Goal: Task Accomplishment & Management: Use online tool/utility

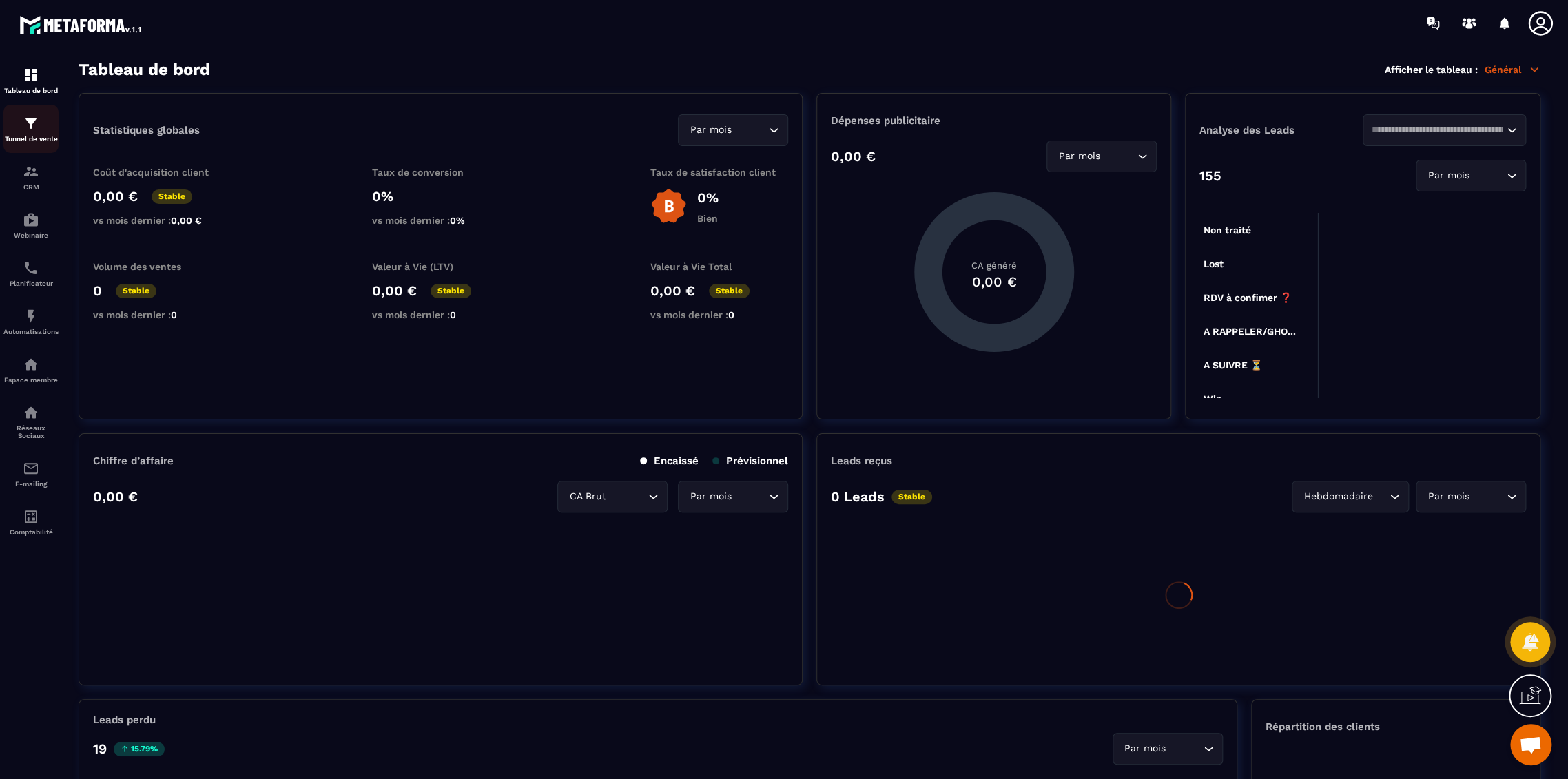
click at [31, 123] on img at bounding box center [31, 123] width 17 height 17
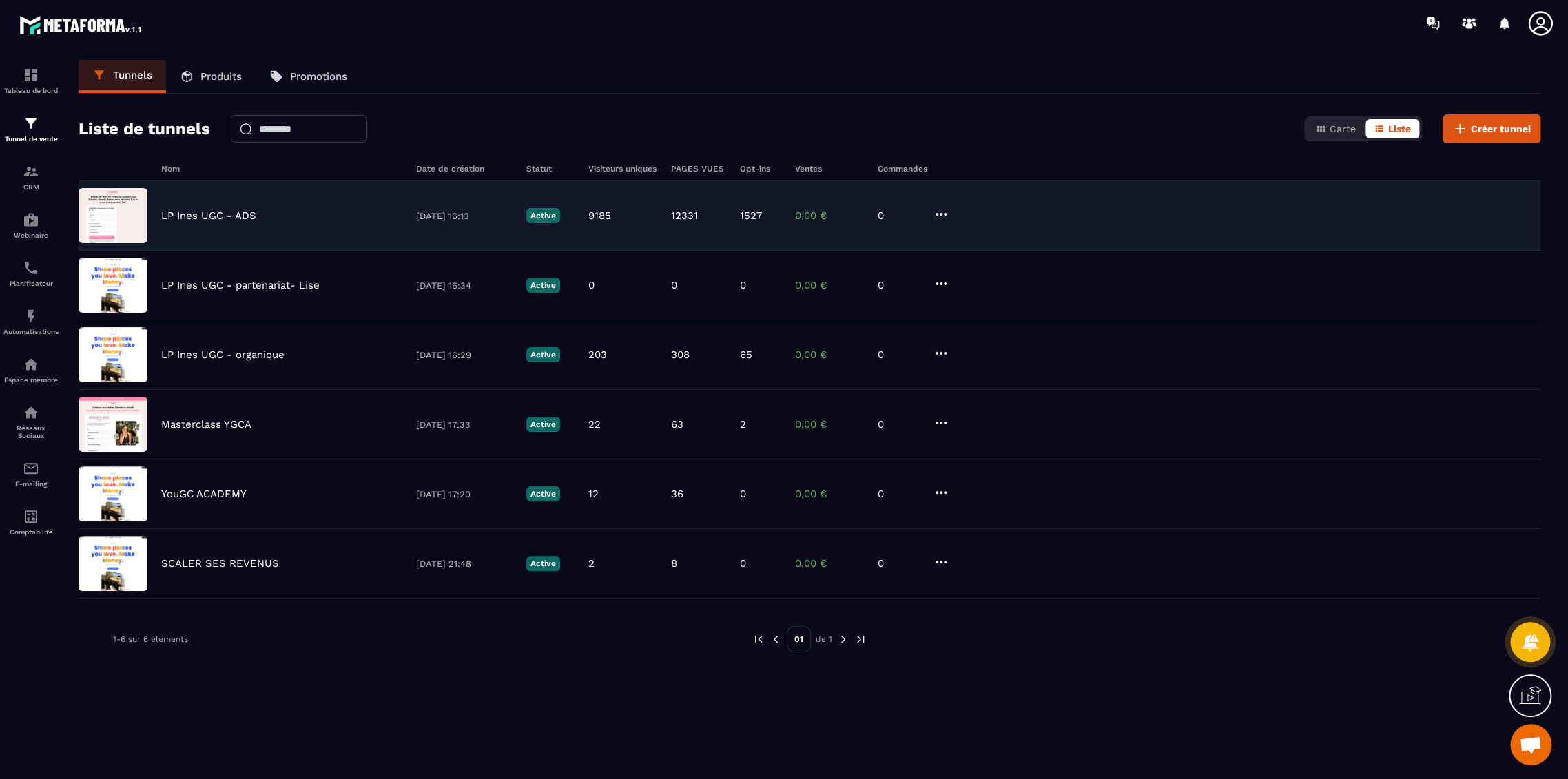
click at [197, 215] on p "LP Ines UGC - ADS" at bounding box center [208, 215] width 95 height 13
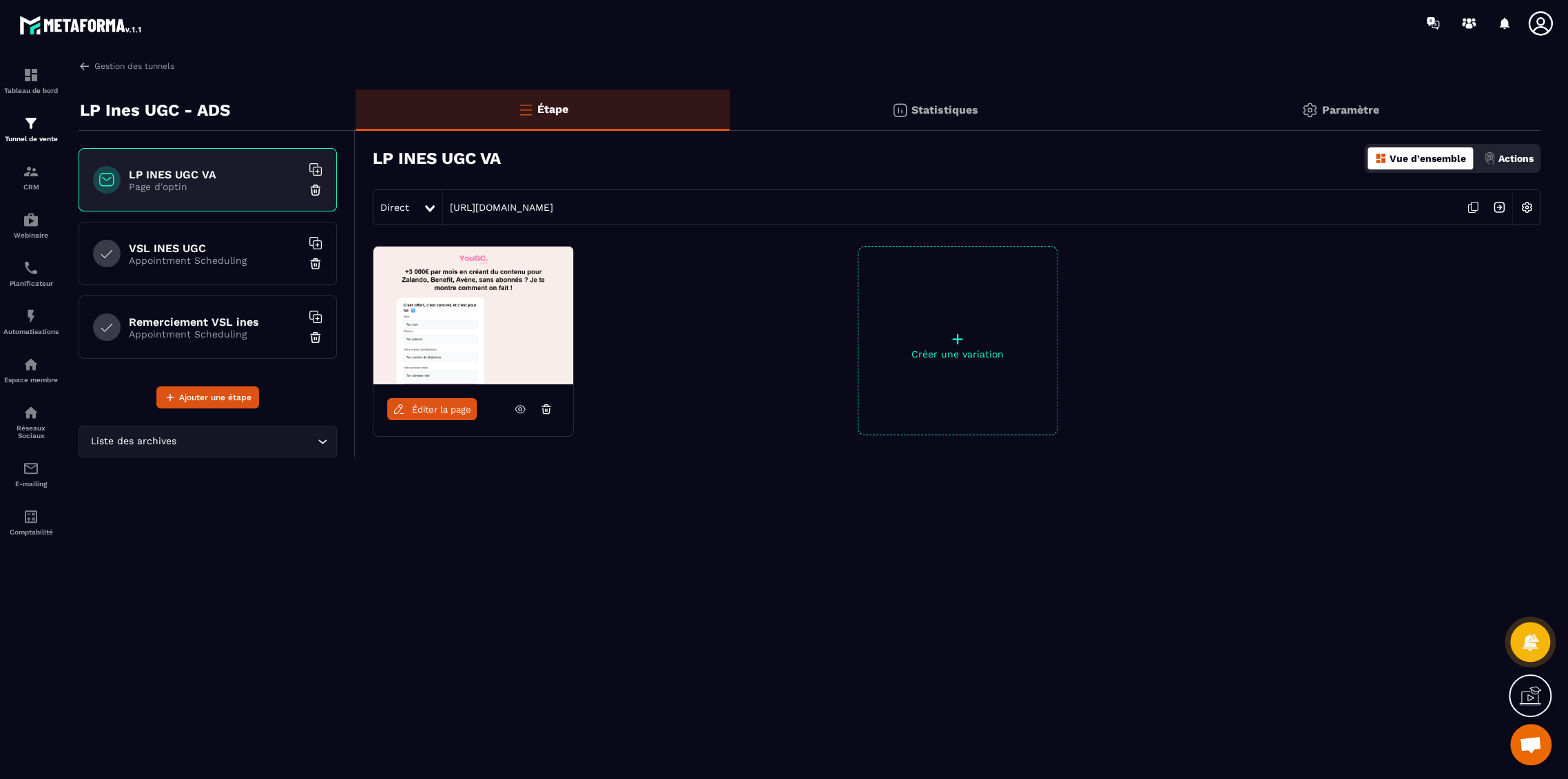
click at [247, 257] on p "Appointment Scheduling" at bounding box center [215, 261] width 172 height 11
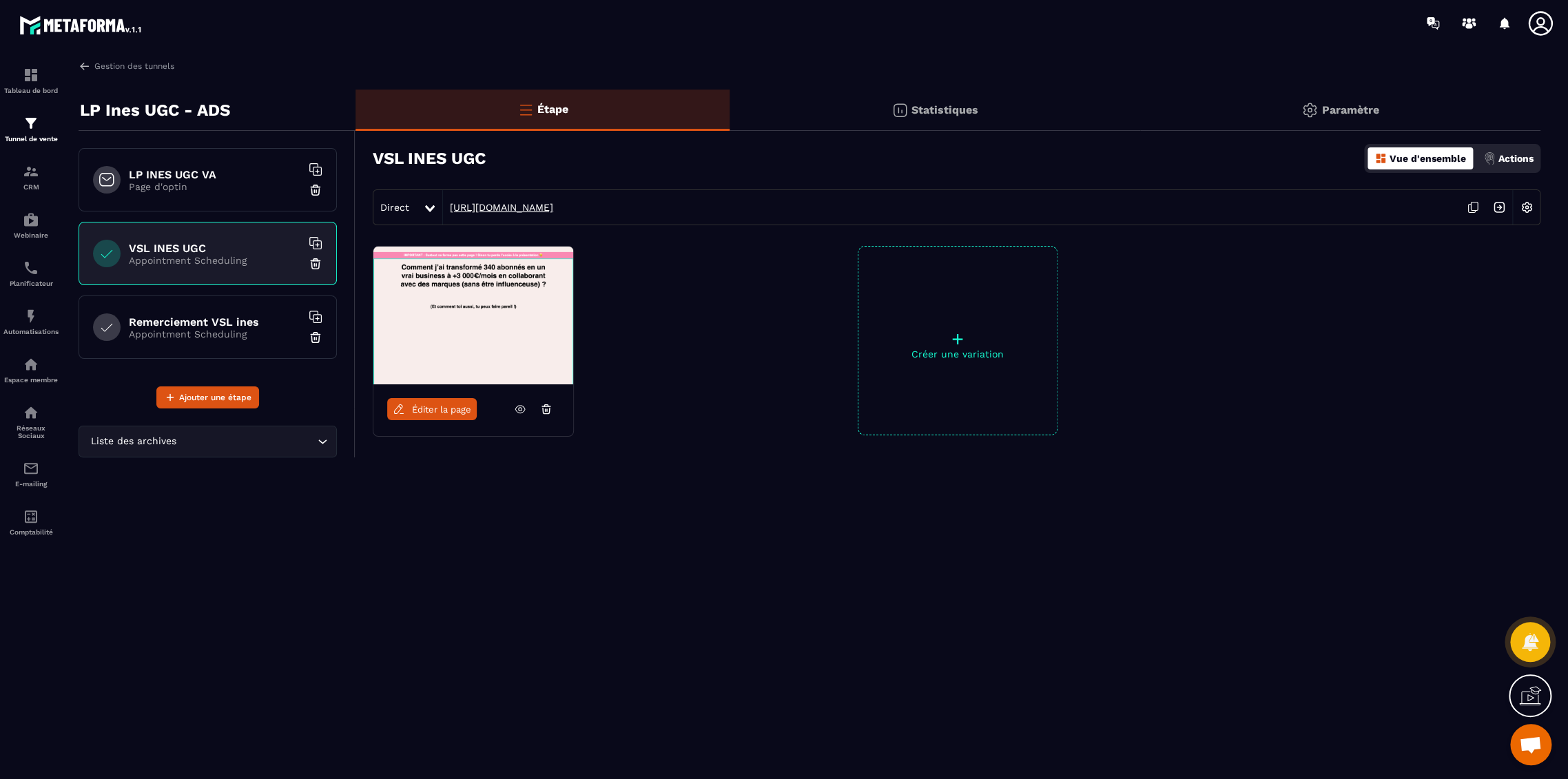
click at [496, 203] on link "[URL][DOMAIN_NAME]" at bounding box center [498, 207] width 110 height 11
click at [179, 335] on p "Appointment Scheduling" at bounding box center [215, 334] width 172 height 11
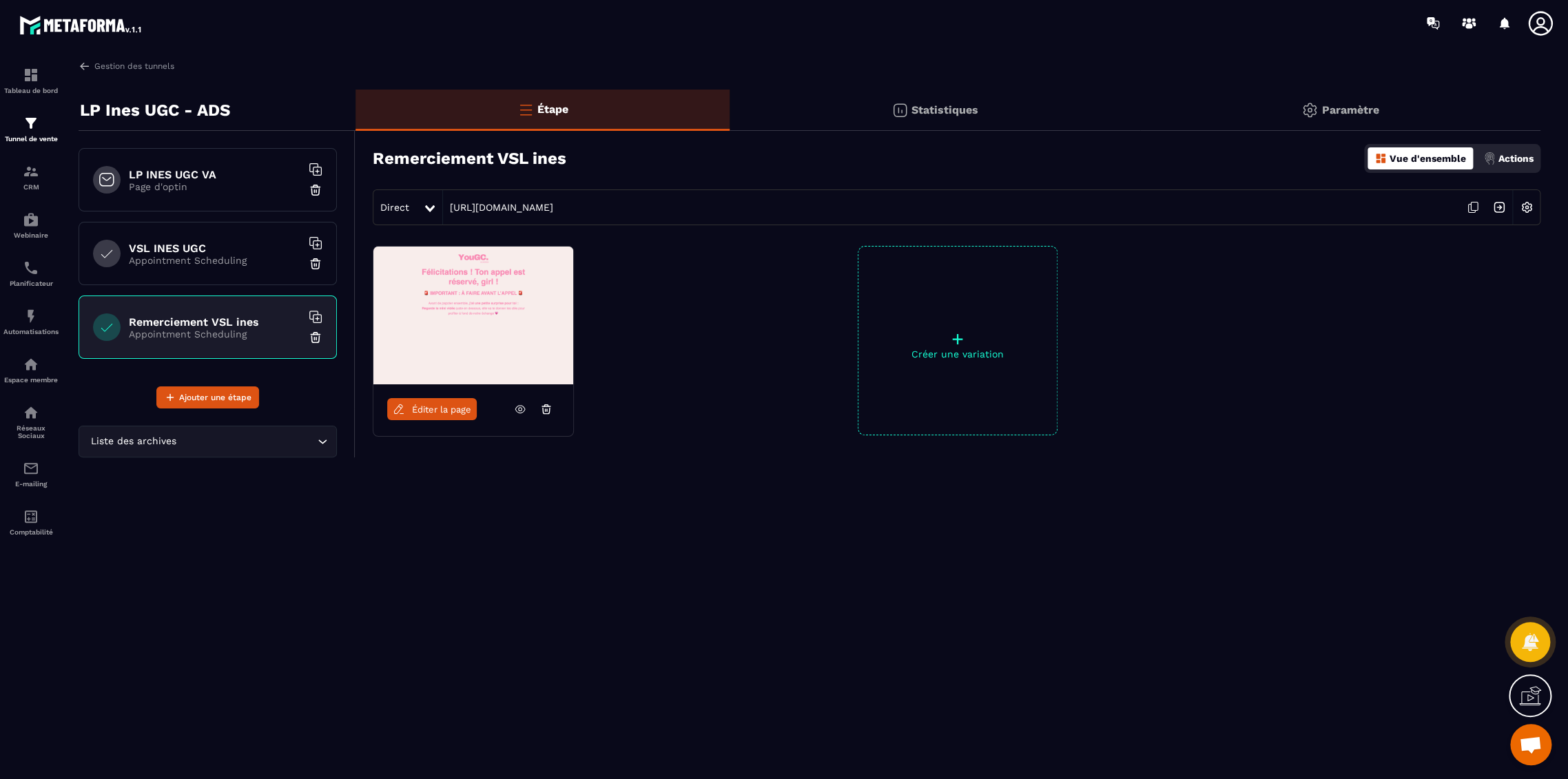
click at [189, 266] on div "VSL INES UGC Appointment Scheduling" at bounding box center [208, 253] width 258 height 63
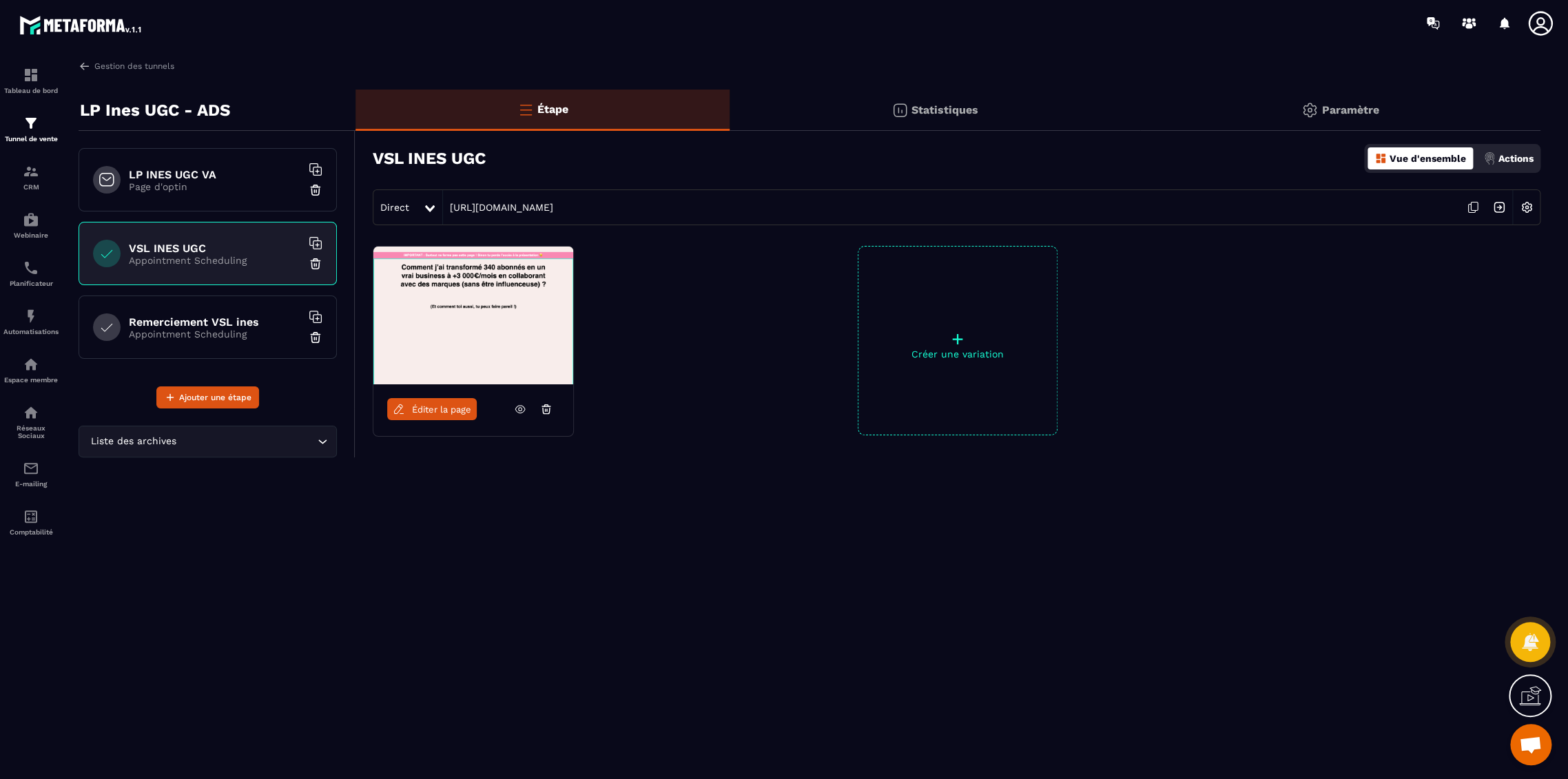
click at [198, 328] on p "Appointment Scheduling" at bounding box center [215, 334] width 172 height 11
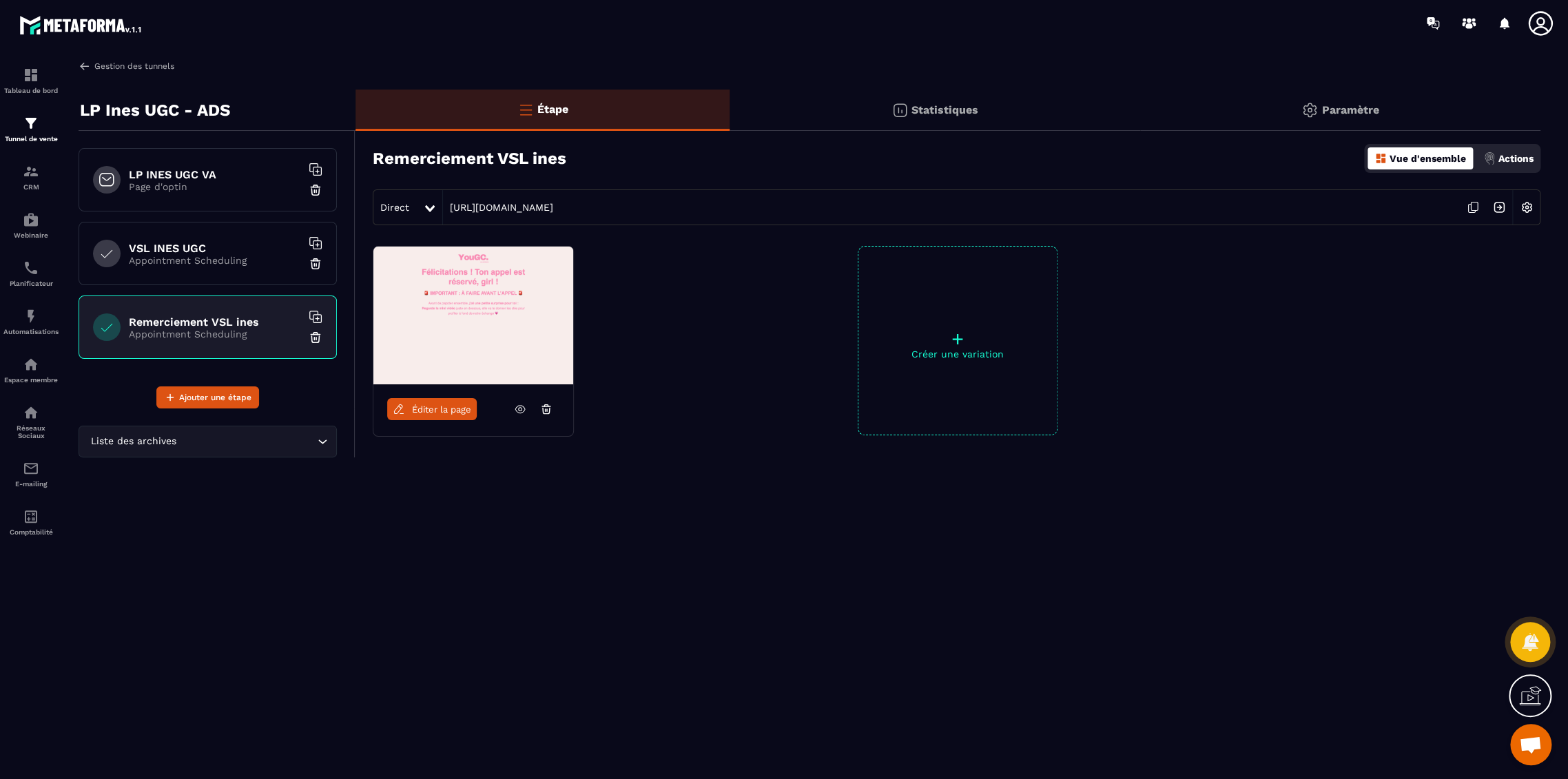
click at [116, 68] on link "Gestion des tunnels" at bounding box center [126, 66] width 96 height 13
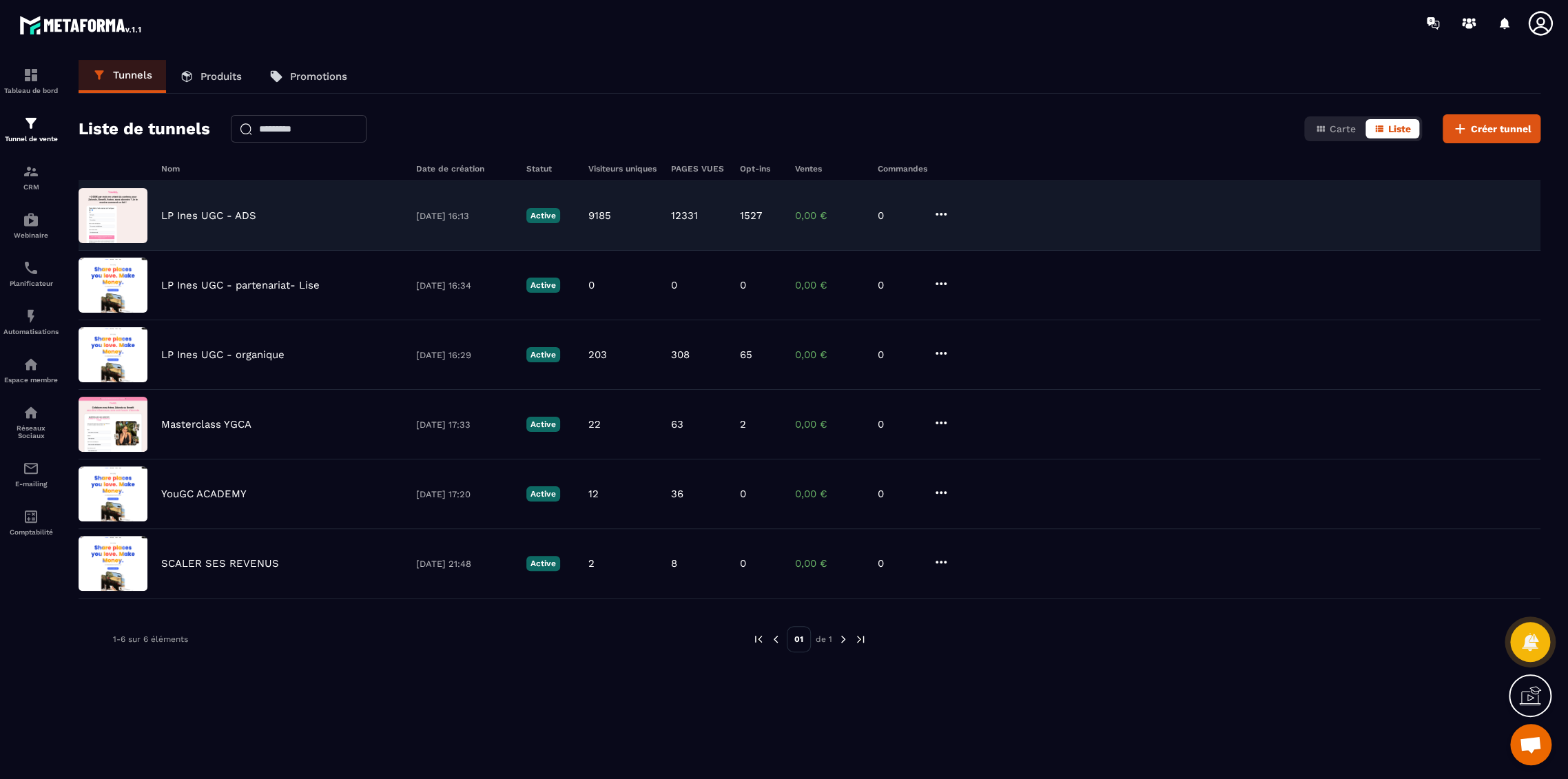
click at [257, 251] on div "LP Ines UGC - ADS [DATE] 16:13 Active 9185 12331 1527 0,00 € 0" at bounding box center [809, 286] width 1461 height 70
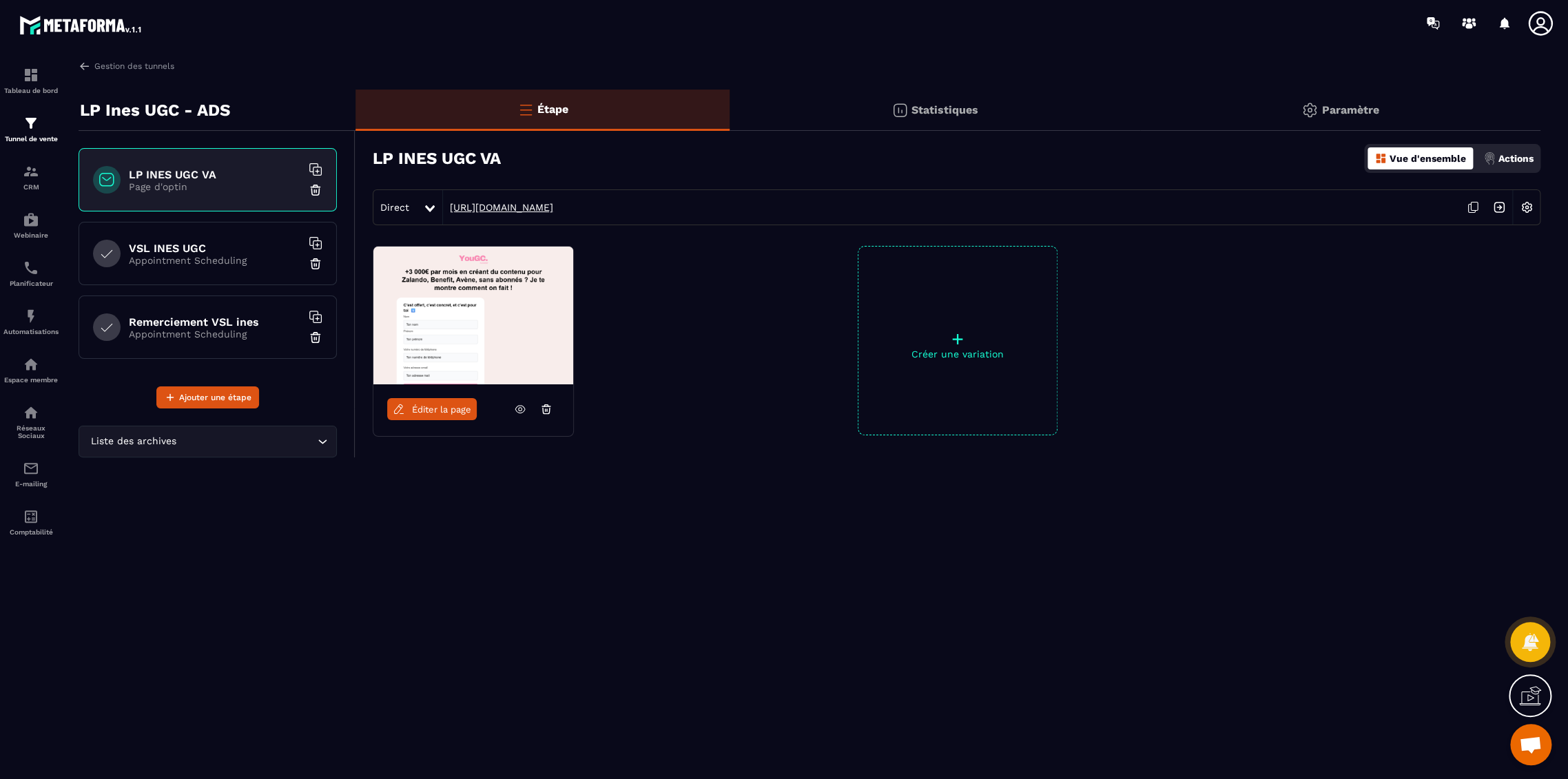
click at [553, 204] on link "[URL][DOMAIN_NAME]" at bounding box center [498, 207] width 110 height 11
click at [229, 325] on h6 "Remerciement VSL ines" at bounding box center [215, 322] width 172 height 13
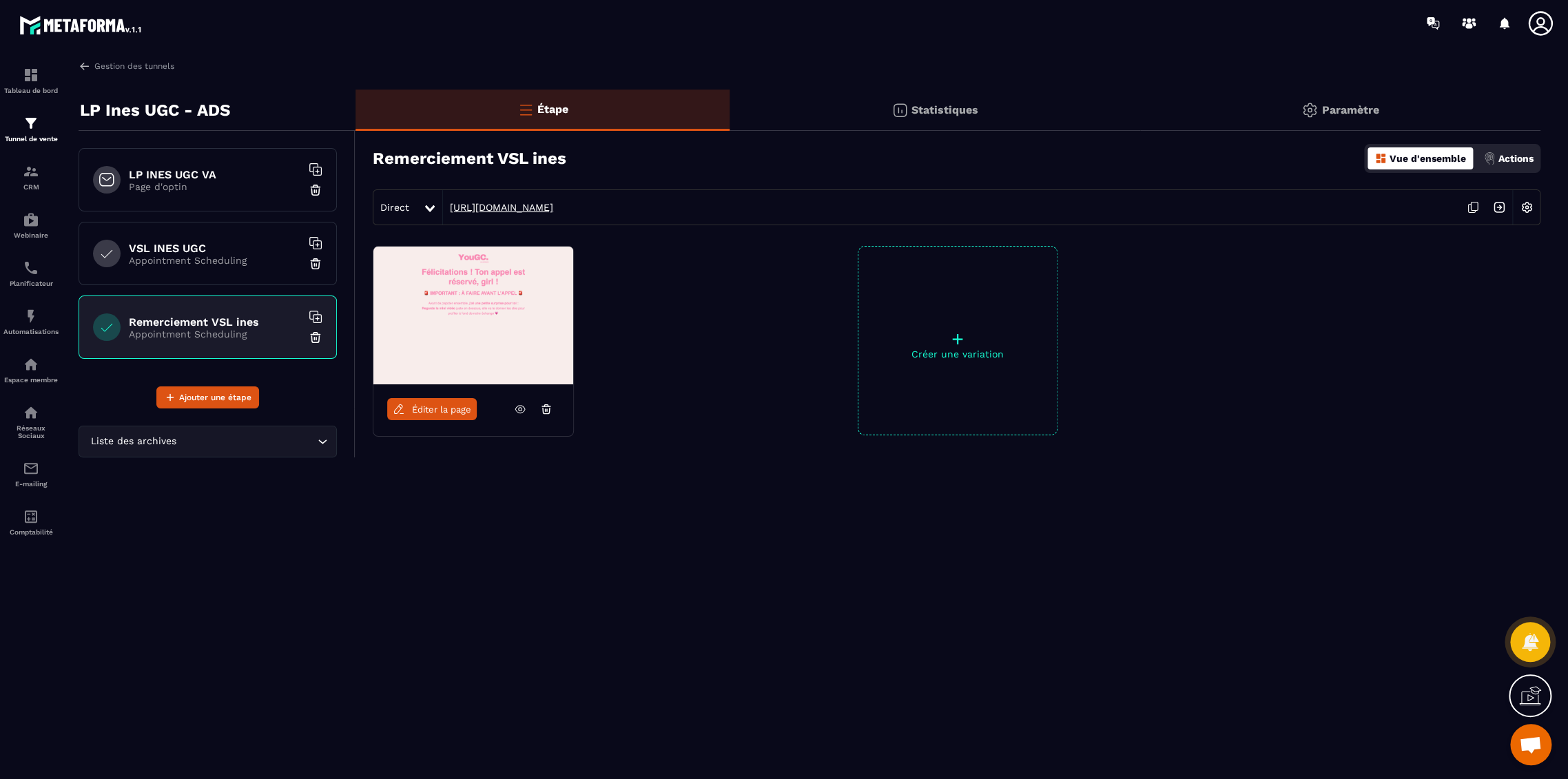
click at [549, 206] on link "[URL][DOMAIN_NAME]" at bounding box center [498, 207] width 110 height 11
click at [243, 262] on p "Appointment Scheduling" at bounding box center [215, 261] width 172 height 11
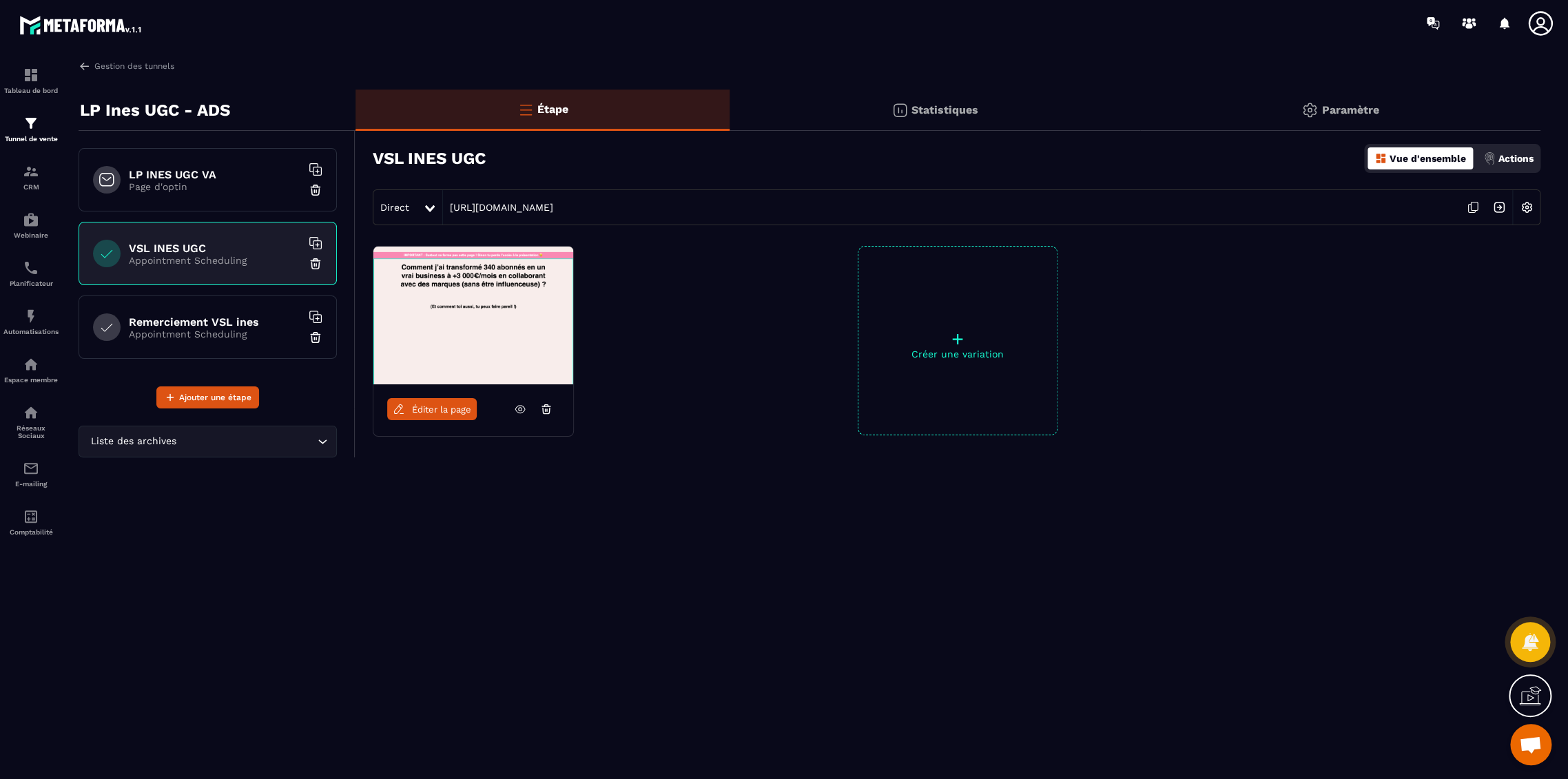
click at [262, 194] on div "LP INES UGC VA Page d'optin" at bounding box center [208, 179] width 258 height 63
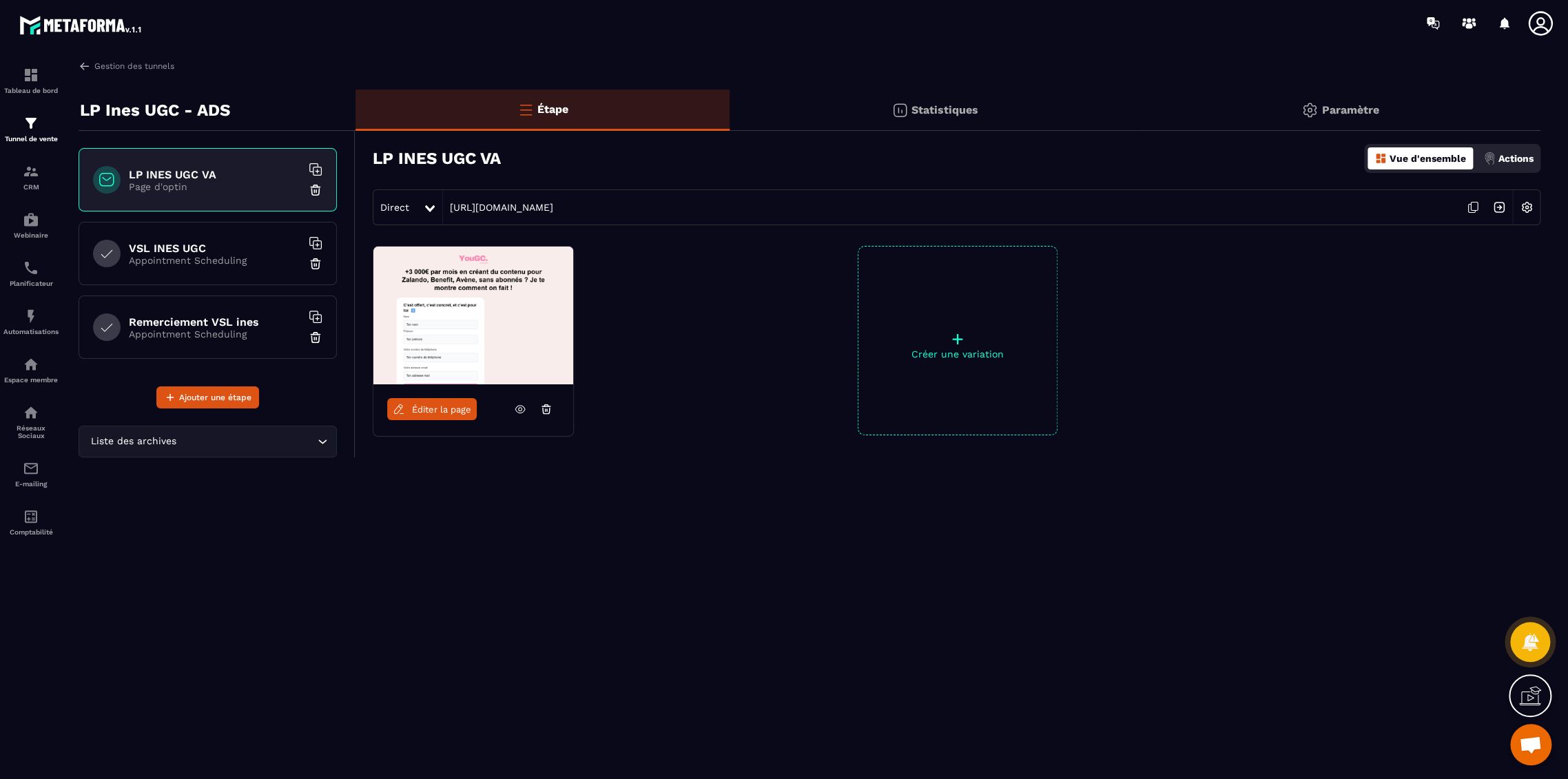
click at [467, 407] on span "Éditer la page" at bounding box center [441, 409] width 59 height 10
